Goal: Task Accomplishment & Management: Manage account settings

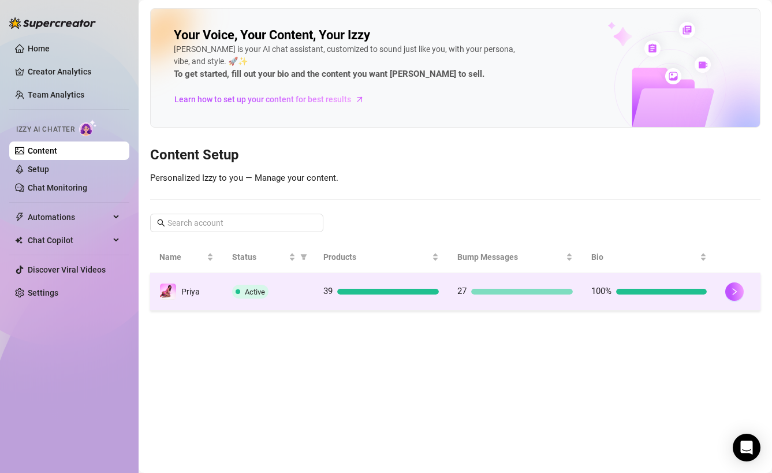
click at [296, 297] on div "Active" at bounding box center [268, 292] width 72 height 14
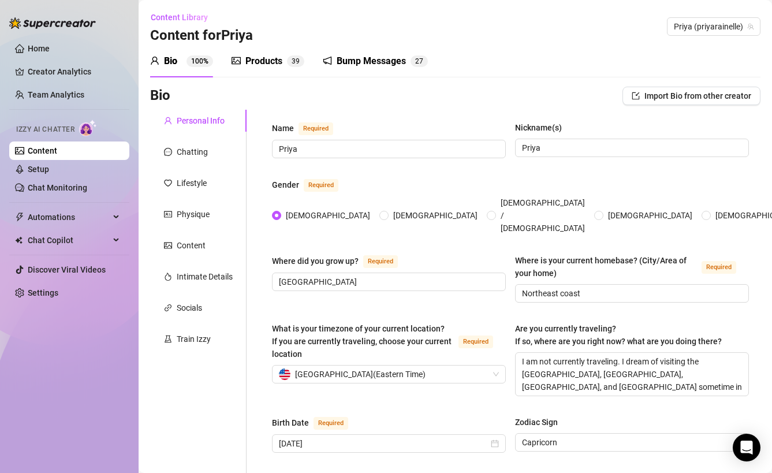
click at [283, 64] on div "Products 3 9" at bounding box center [268, 61] width 73 height 14
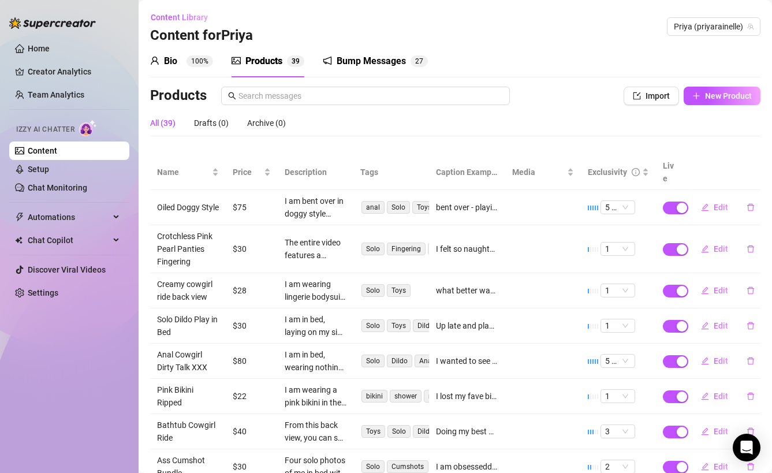
click at [274, 62] on div "Products" at bounding box center [264, 61] width 37 height 14
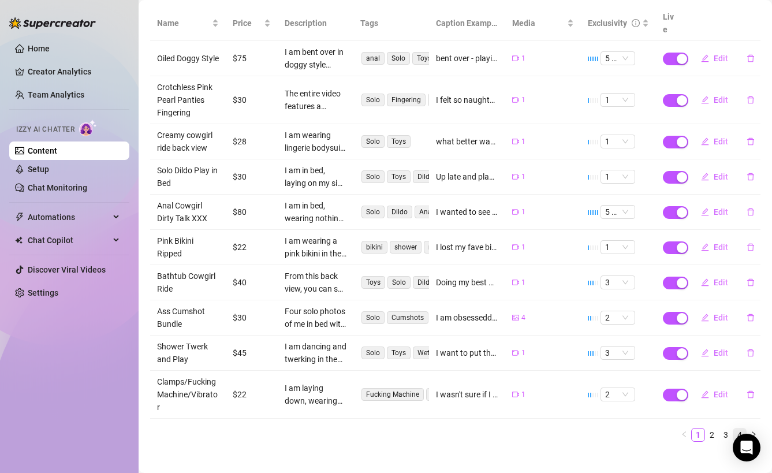
click at [745, 429] on link "4" at bounding box center [740, 435] width 13 height 13
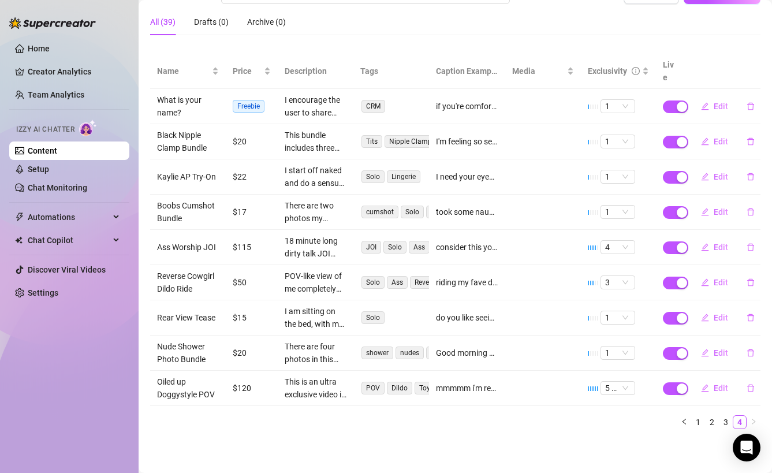
scroll to position [88, 0]
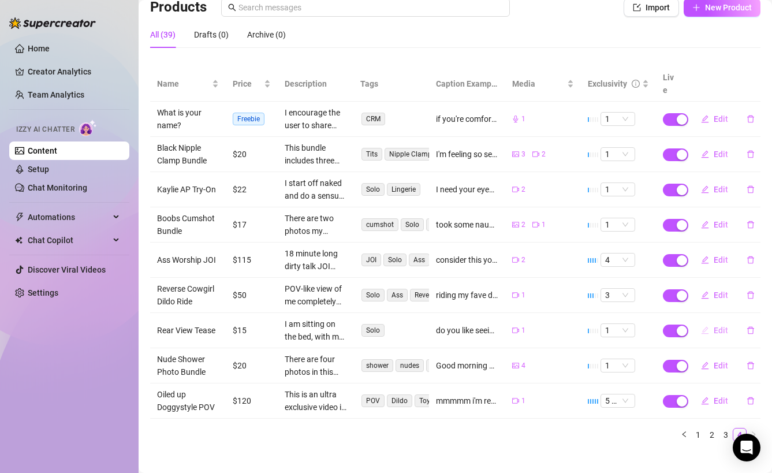
click at [719, 326] on span "Edit" at bounding box center [721, 330] width 14 height 9
type textarea "do you like seeing me from behind? I love teasing you with this sexy view of my…"
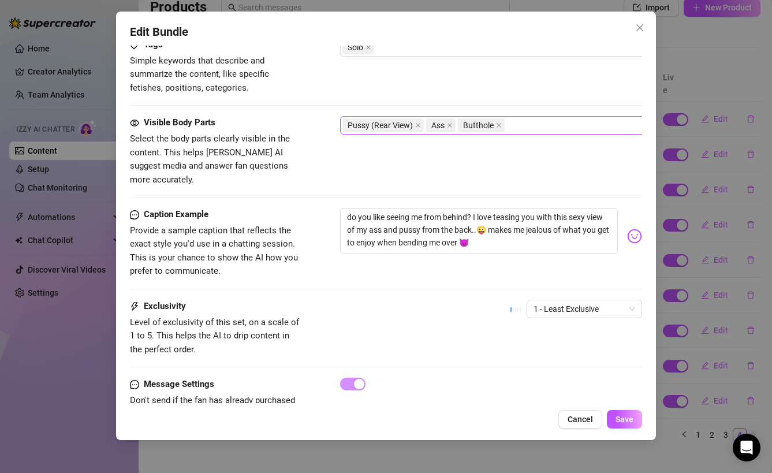
scroll to position [522, 0]
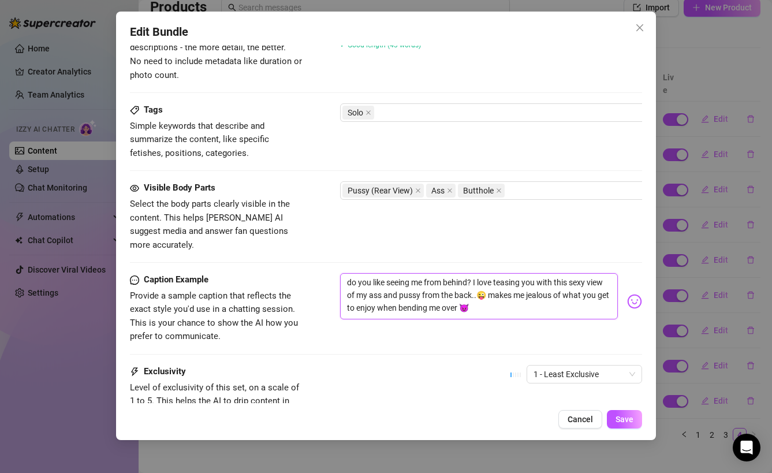
drag, startPoint x: 481, startPoint y: 305, endPoint x: 316, endPoint y: 252, distance: 173.0
click at [316, 252] on form "Account Priya (@priyarainelle) Name Name is for your internal organization only…" at bounding box center [386, 22] width 513 height 970
click at [585, 417] on span "Cancel" at bounding box center [580, 419] width 25 height 9
